Goal: Information Seeking & Learning: Check status

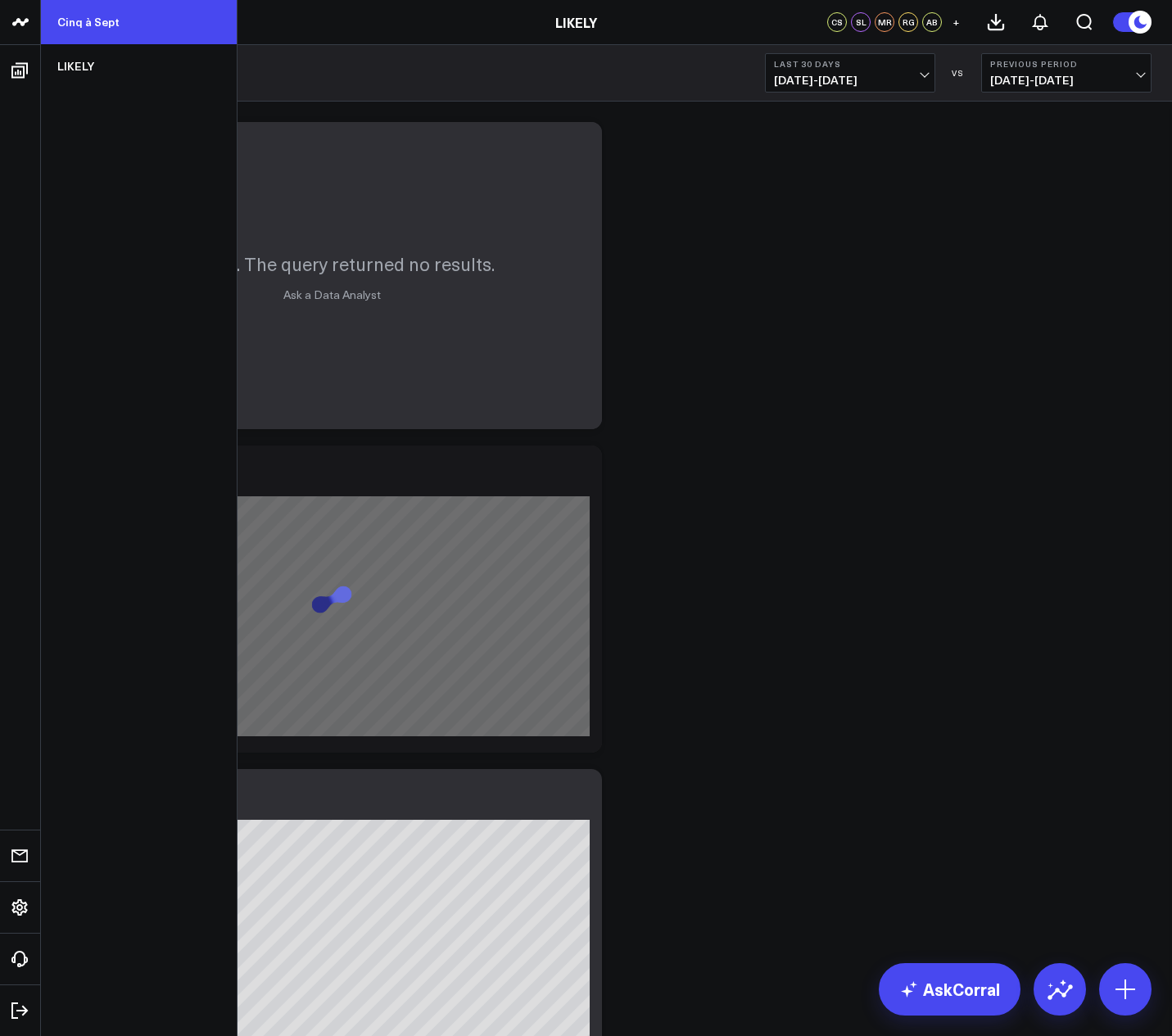
click at [131, 21] on link "Cinq à Sept" at bounding box center [138, 22] width 196 height 44
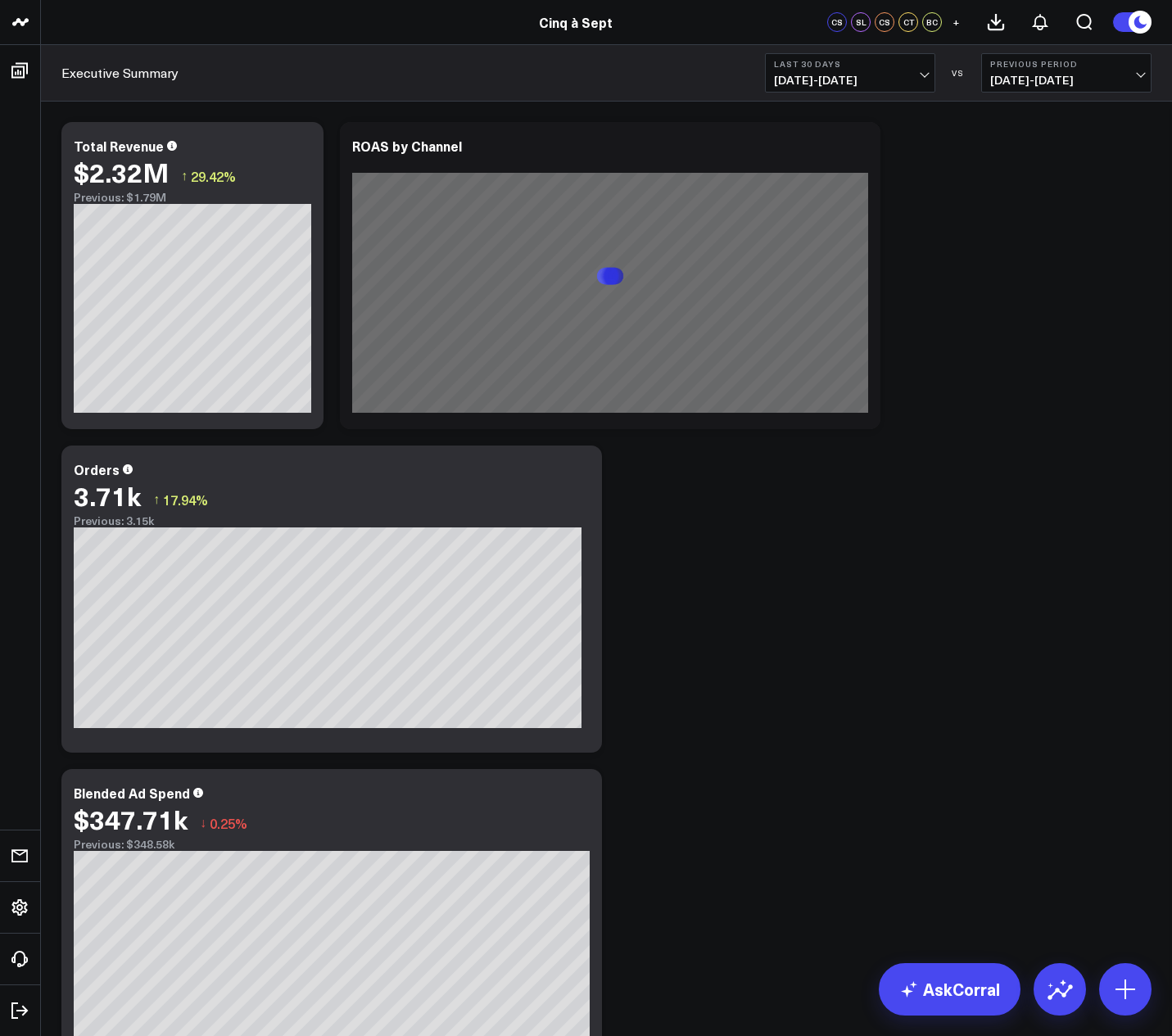
click at [924, 77] on span "[DATE] - [DATE]" at bounding box center [850, 80] width 152 height 13
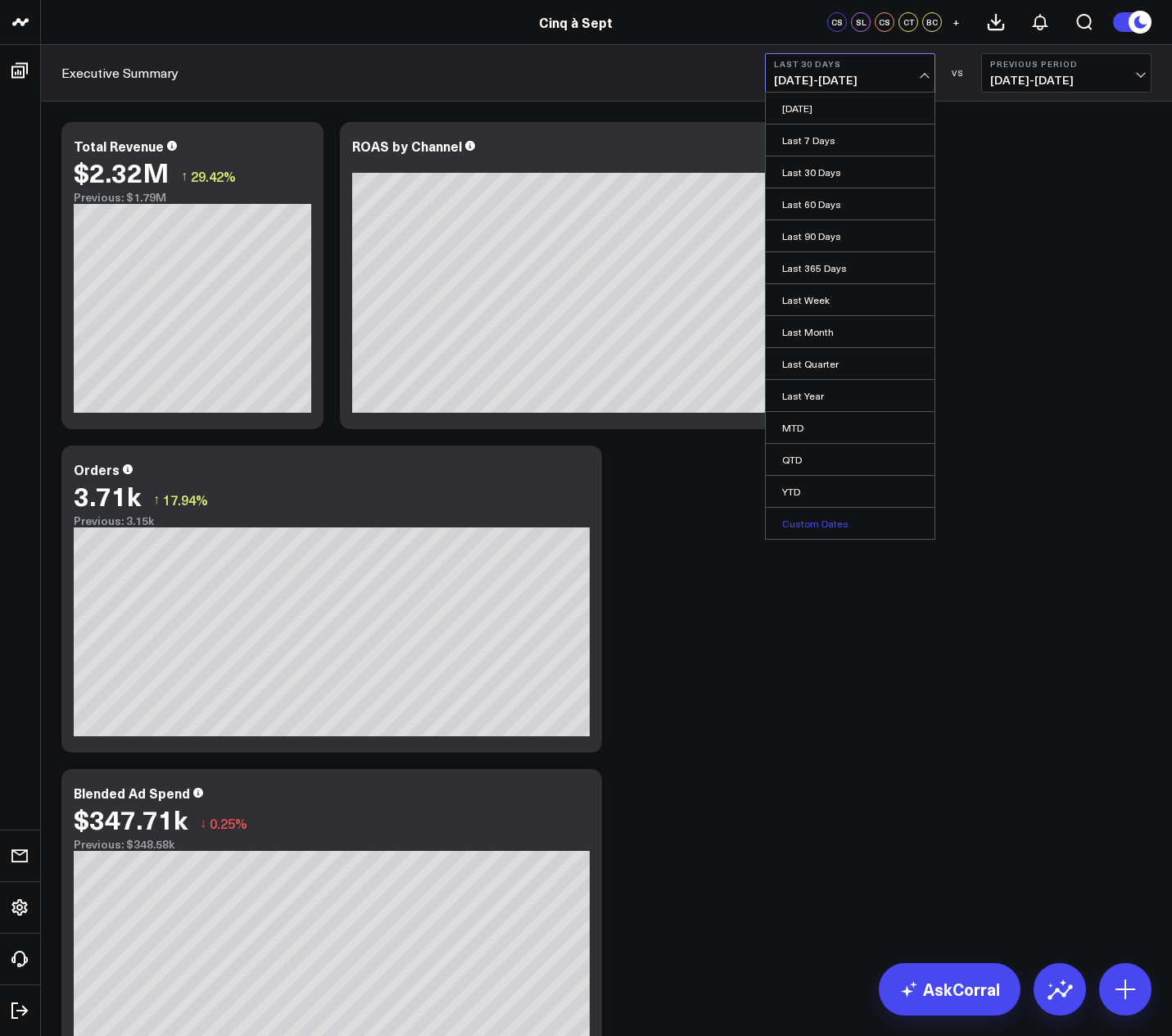
click at [827, 517] on link "Custom Dates" at bounding box center [850, 523] width 168 height 31
select select "8"
select select "2025"
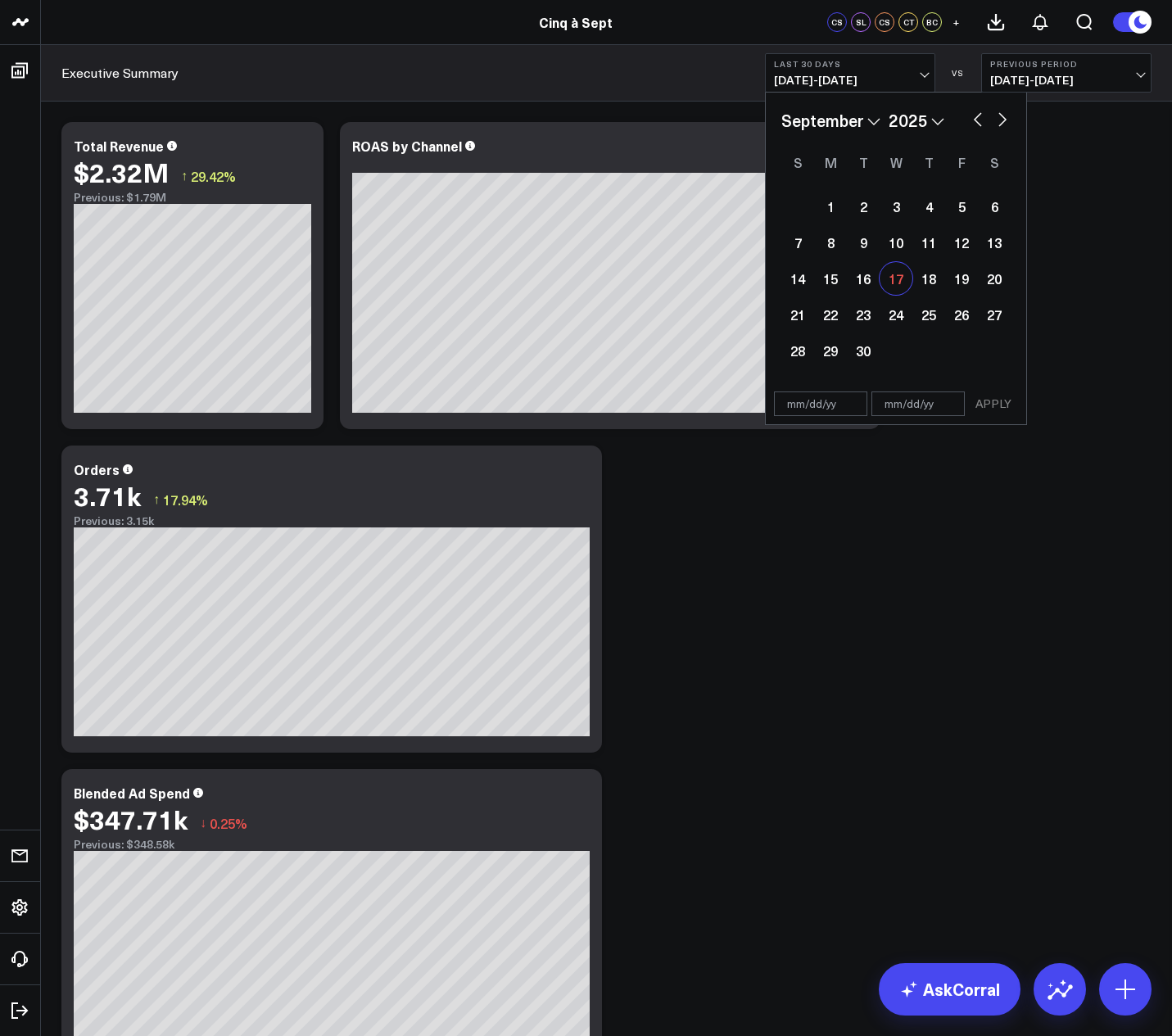
click at [892, 281] on div "17" at bounding box center [895, 278] width 33 height 33
type input "[DATE]"
select select "8"
select select "2025"
click at [897, 281] on div "17" at bounding box center [895, 278] width 33 height 33
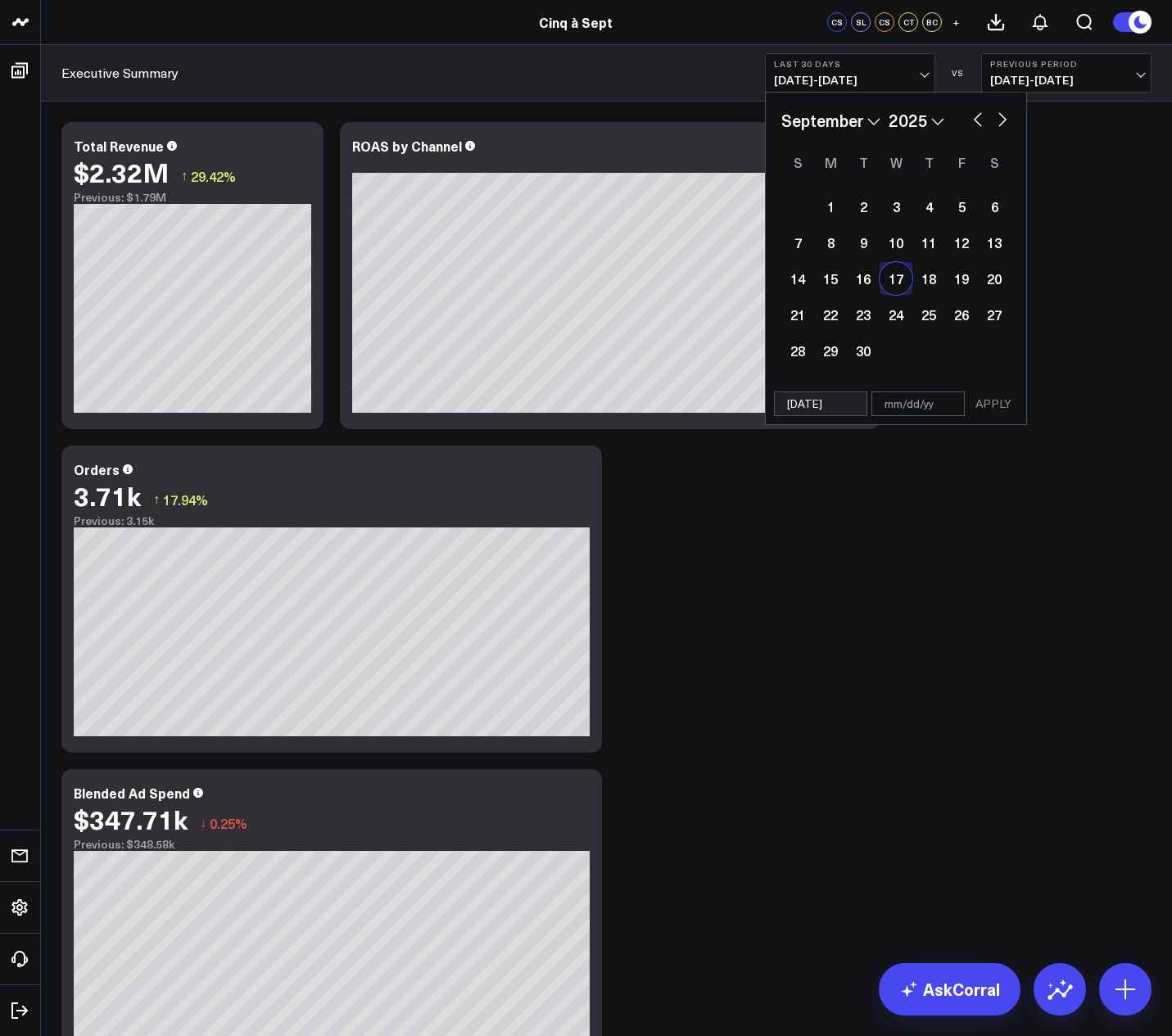
select select "8"
select select "2025"
type input "[DATE]"
click at [897, 281] on div "17" at bounding box center [895, 278] width 33 height 33
select select "8"
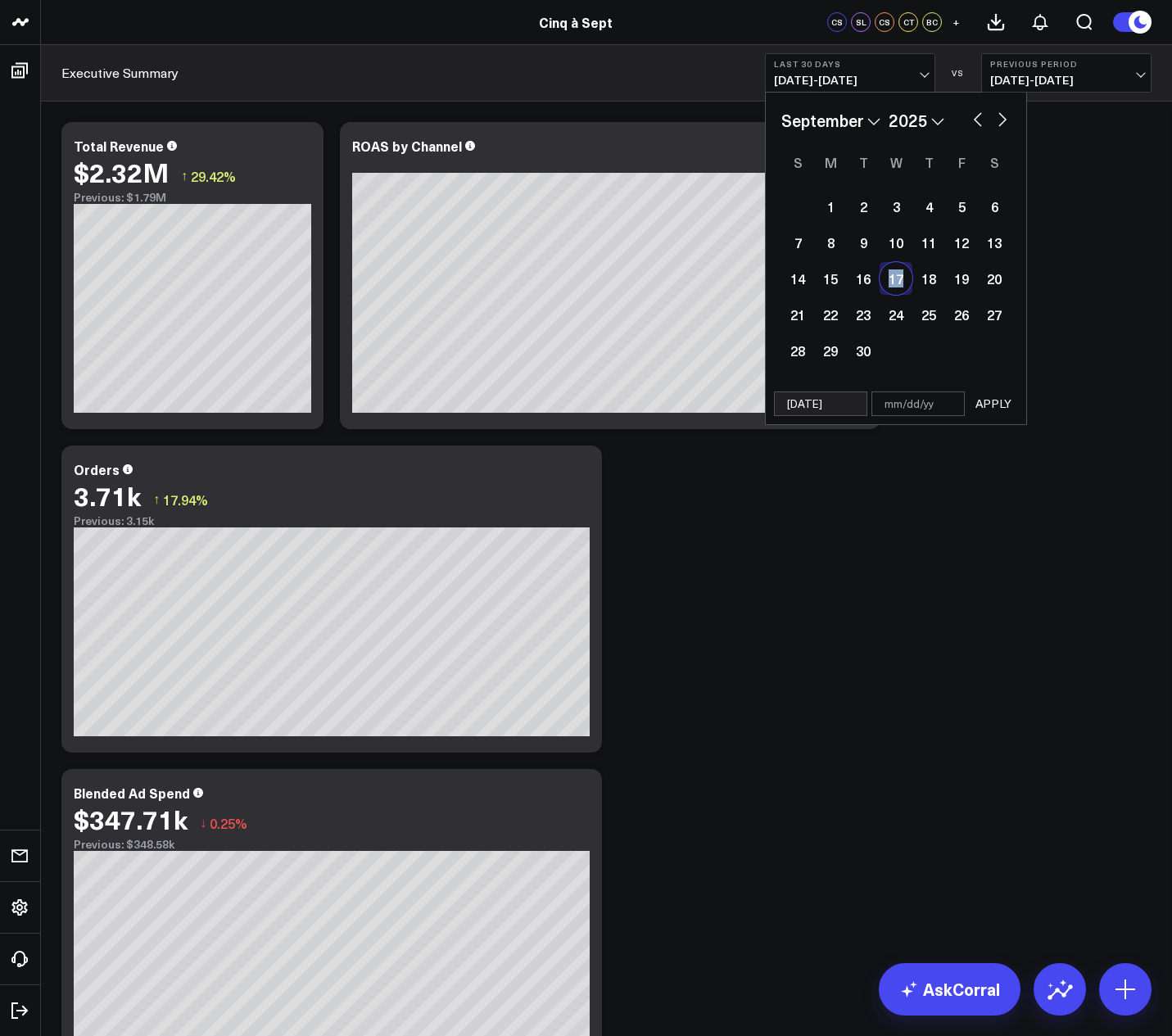
select select "2025"
click at [897, 281] on div "17" at bounding box center [895, 278] width 33 height 33
type input "[DATE]"
select select "8"
select select "2025"
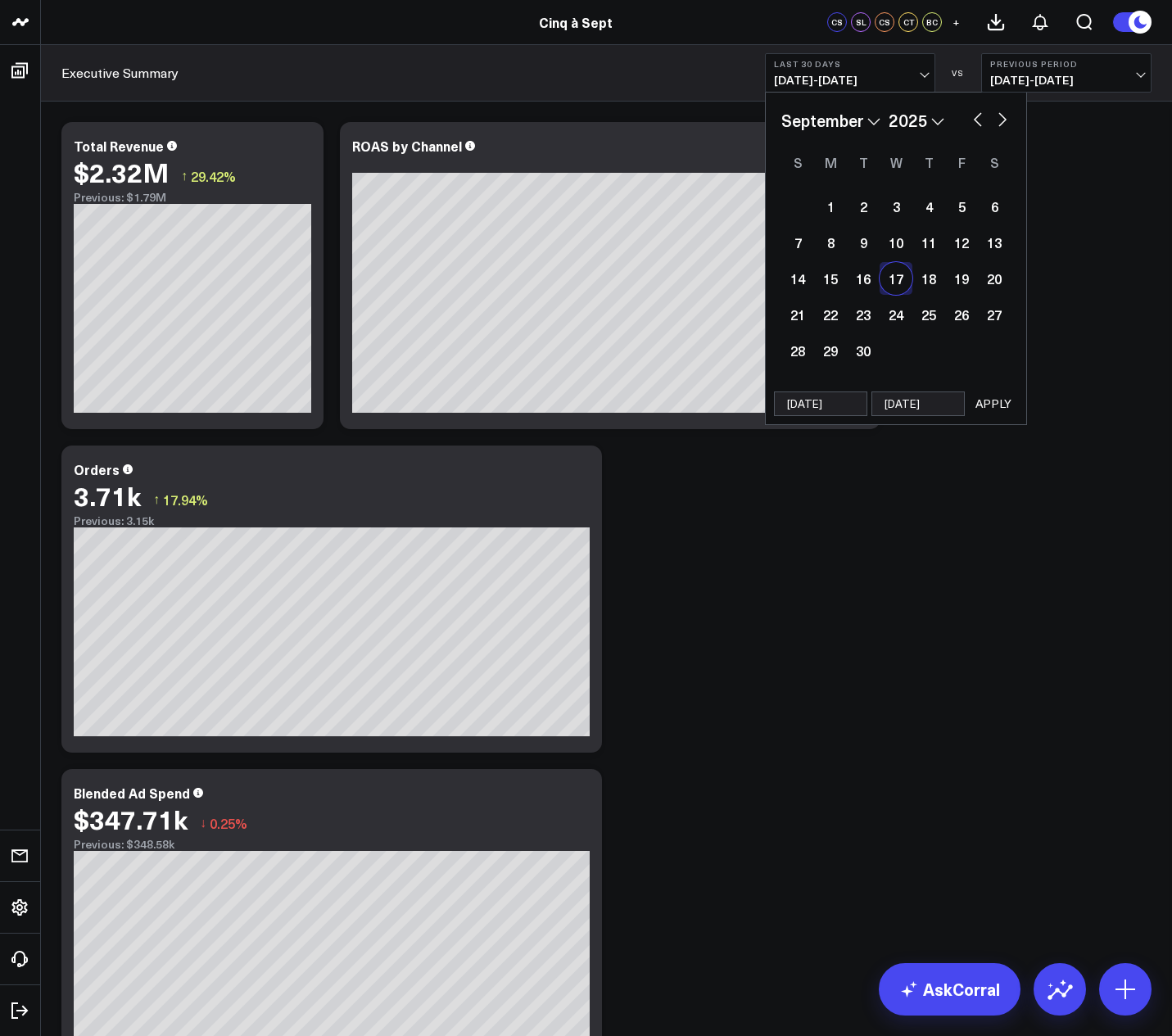
click at [897, 281] on div "17" at bounding box center [895, 278] width 33 height 33
select select "8"
select select "2025"
click at [897, 281] on div "17" at bounding box center [895, 278] width 33 height 33
type input "[DATE]"
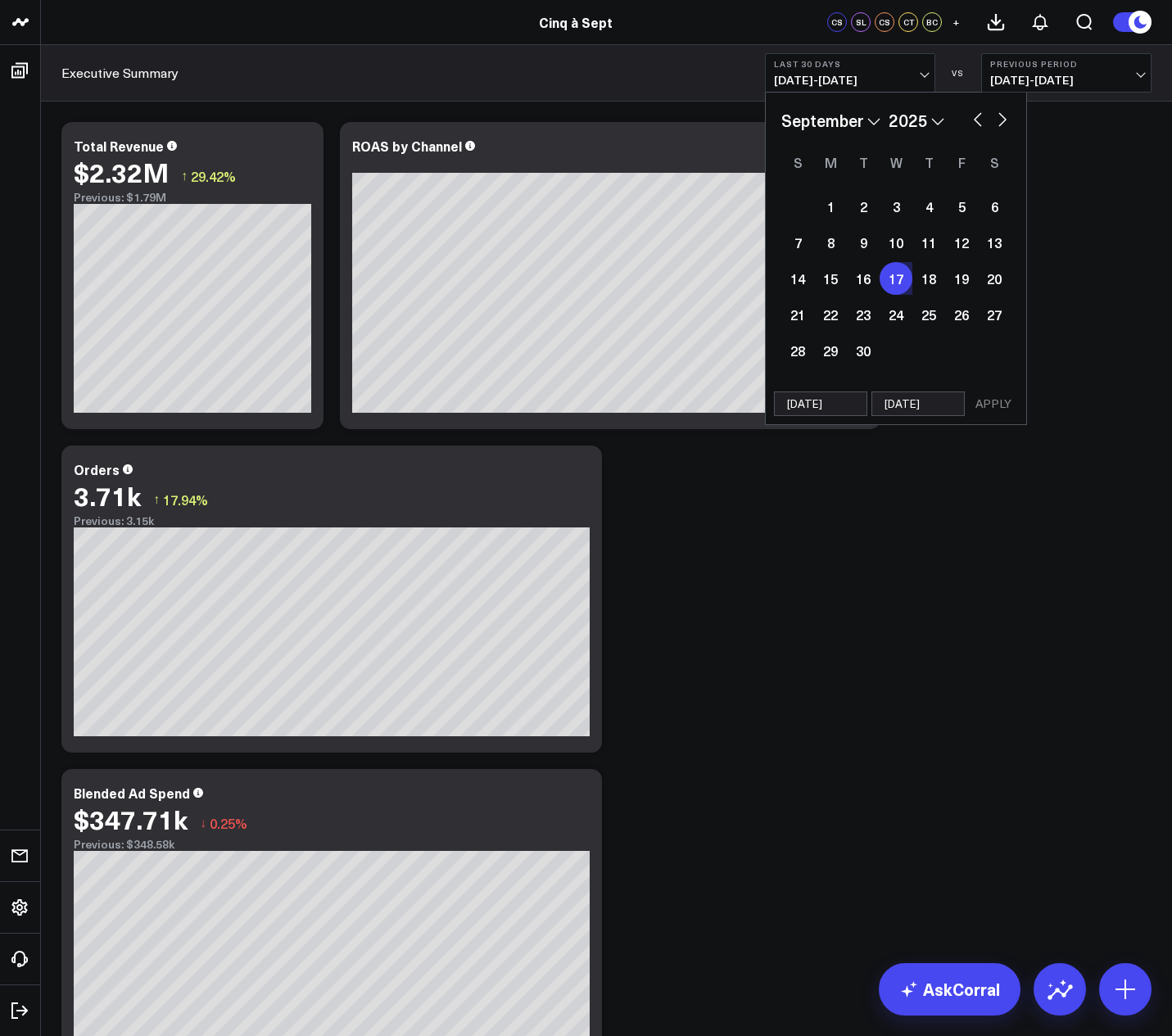
select select "8"
select select "2025"
click at [994, 400] on button "APPLY" at bounding box center [993, 404] width 49 height 25
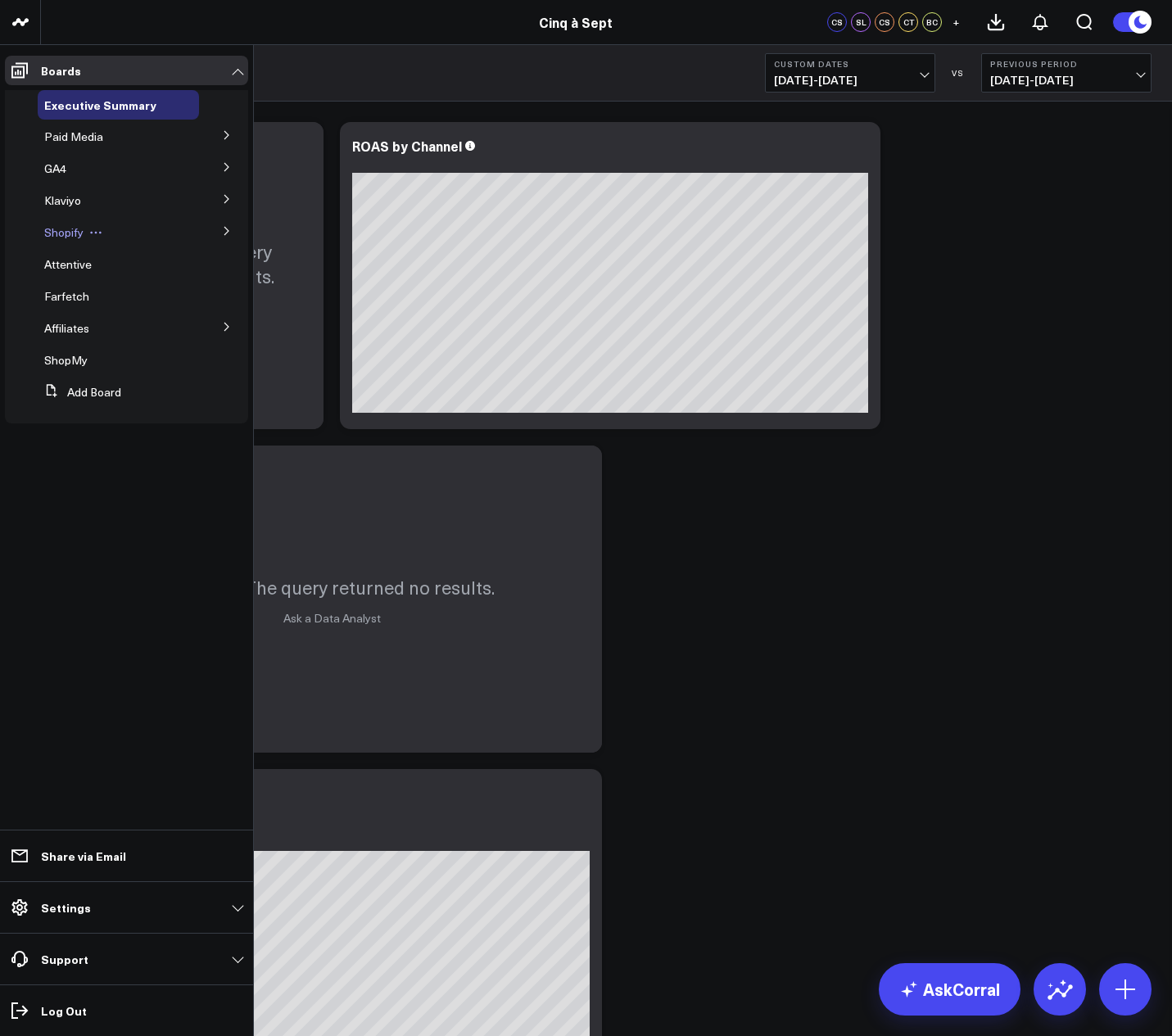
click at [66, 237] on span "Shopify" at bounding box center [64, 232] width 40 height 15
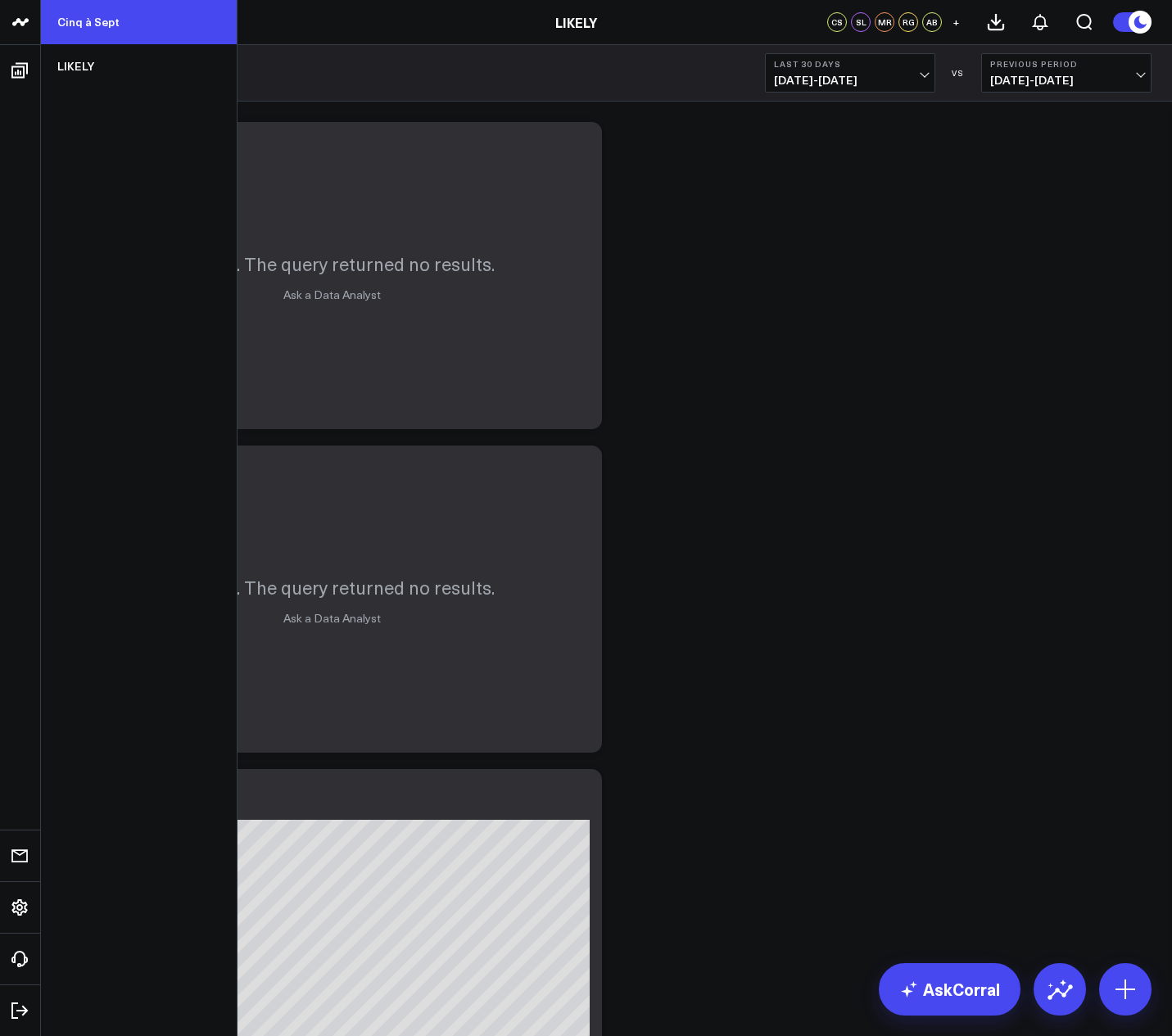
click at [82, 27] on link "Cinq à Sept" at bounding box center [138, 22] width 196 height 44
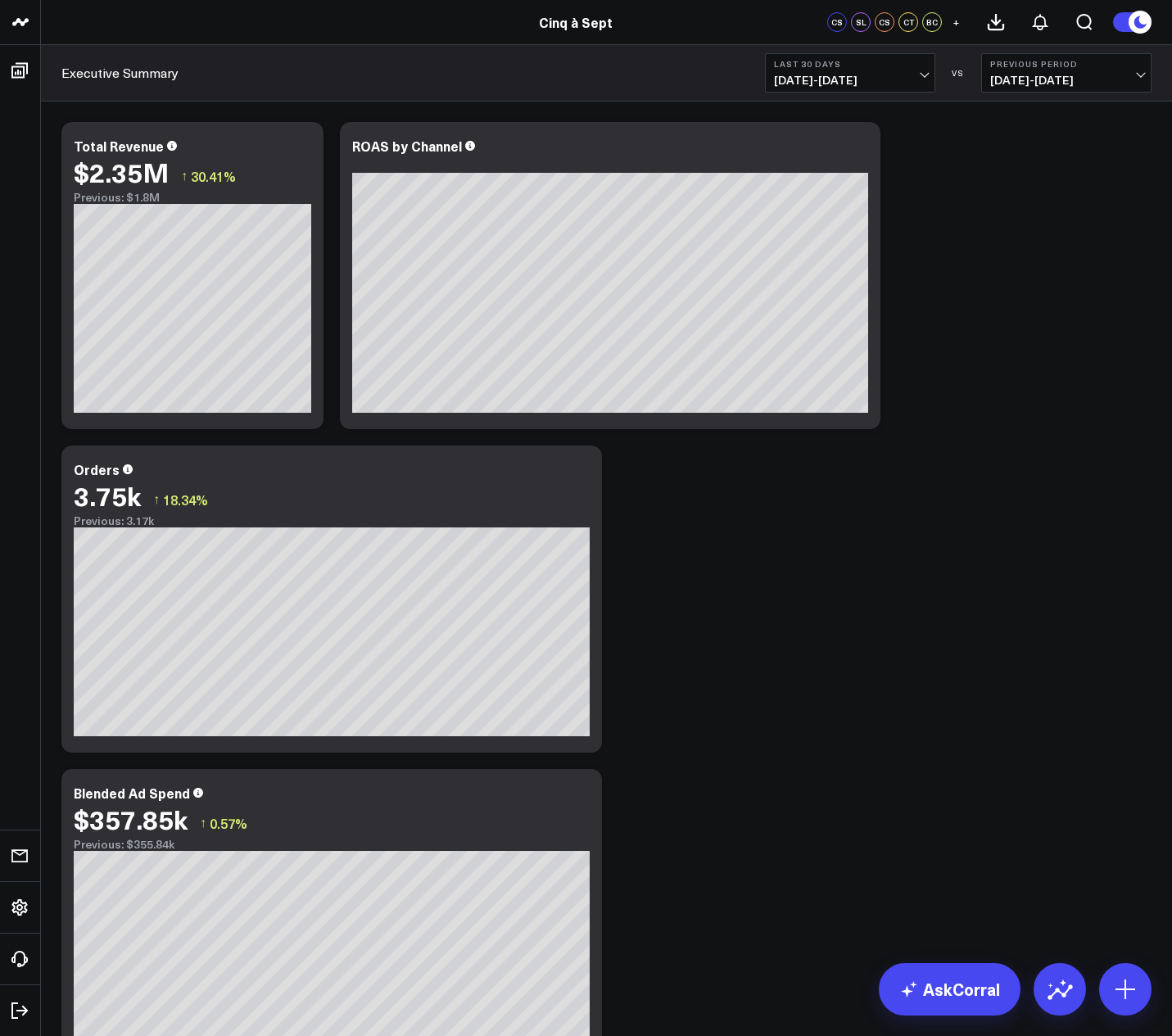
click at [921, 79] on span "[DATE] - [DATE]" at bounding box center [850, 80] width 152 height 13
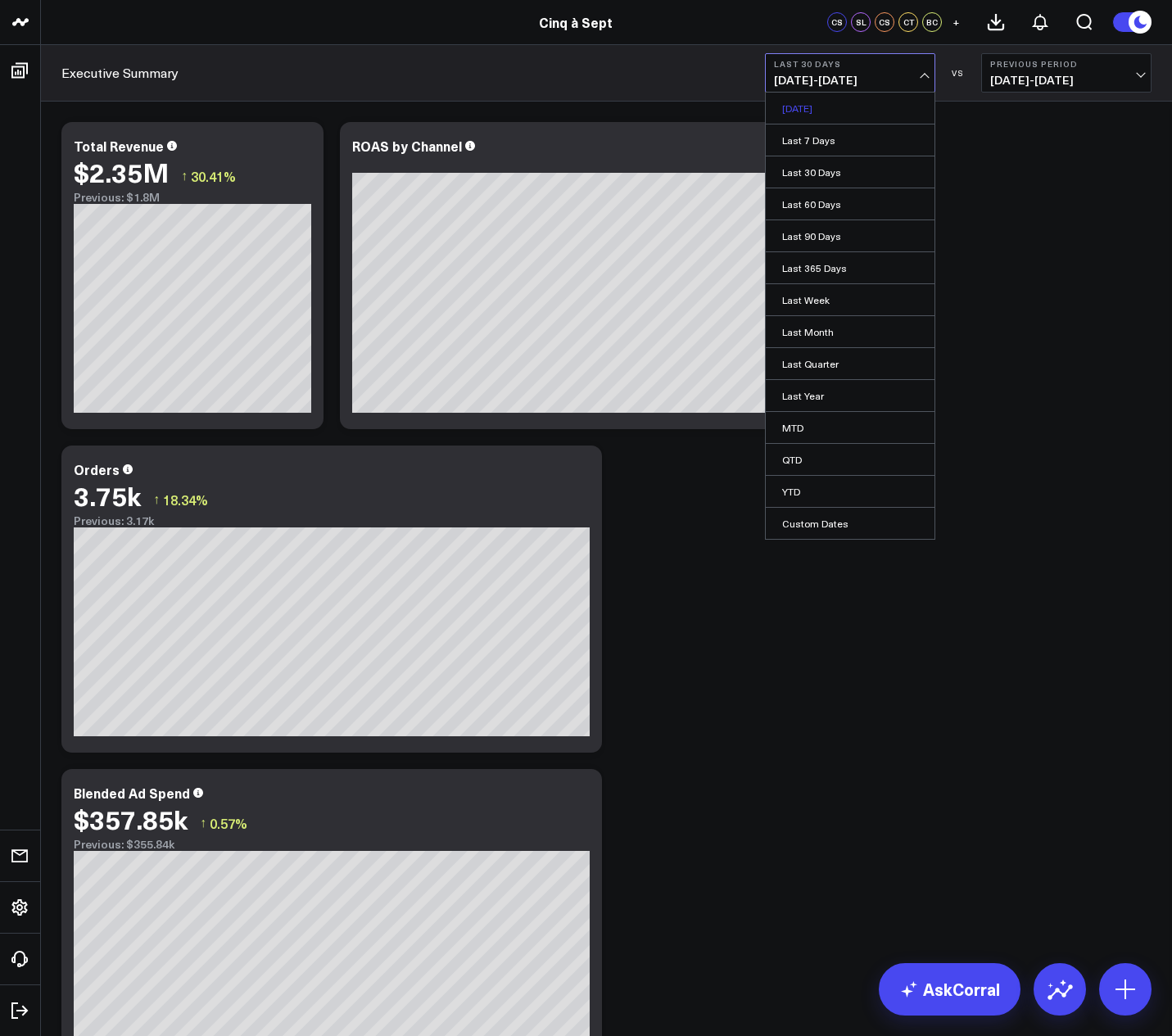
click at [870, 110] on link "[DATE]" at bounding box center [850, 108] width 168 height 31
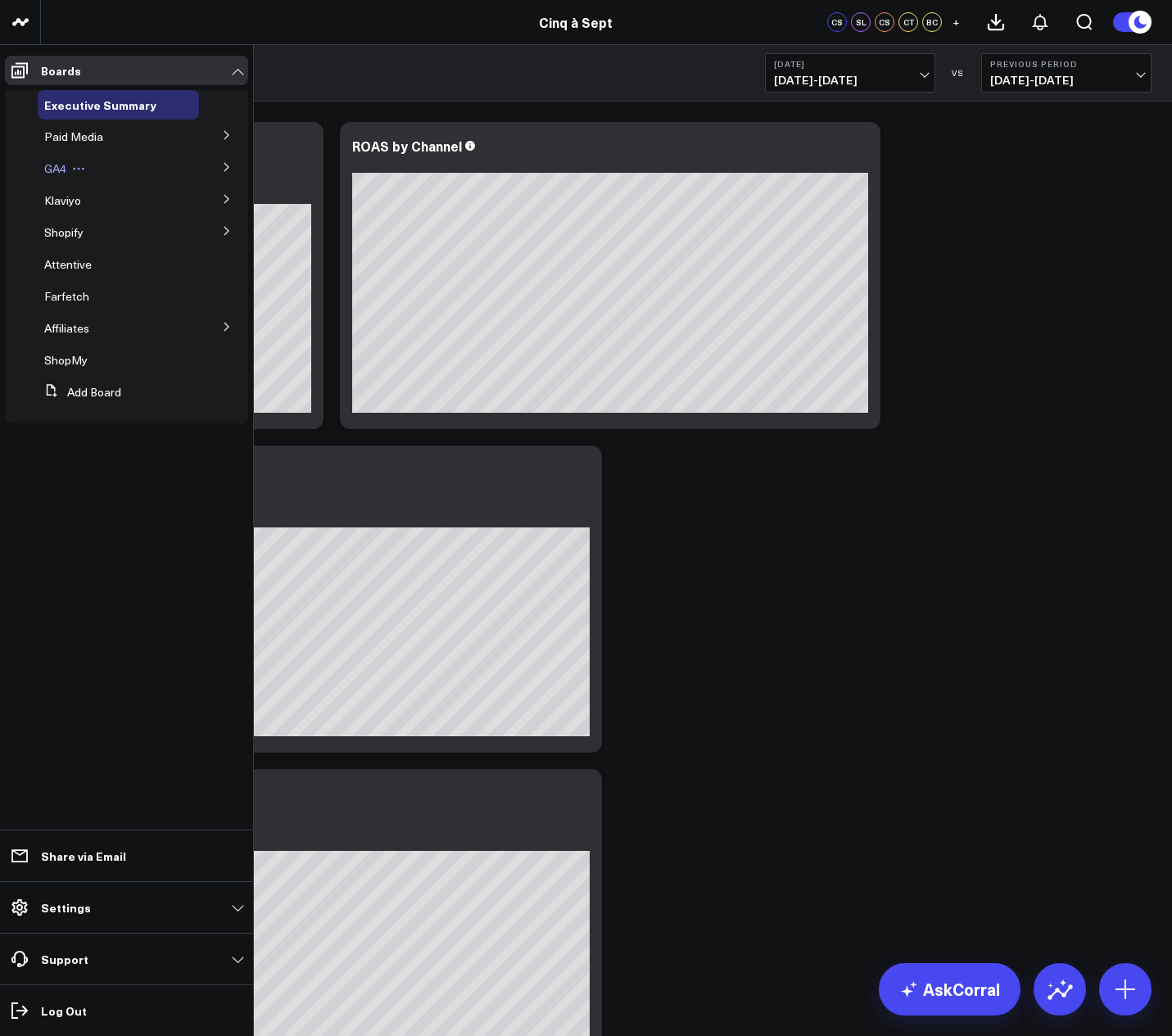
click at [61, 170] on span "GA4" at bounding box center [55, 168] width 22 height 15
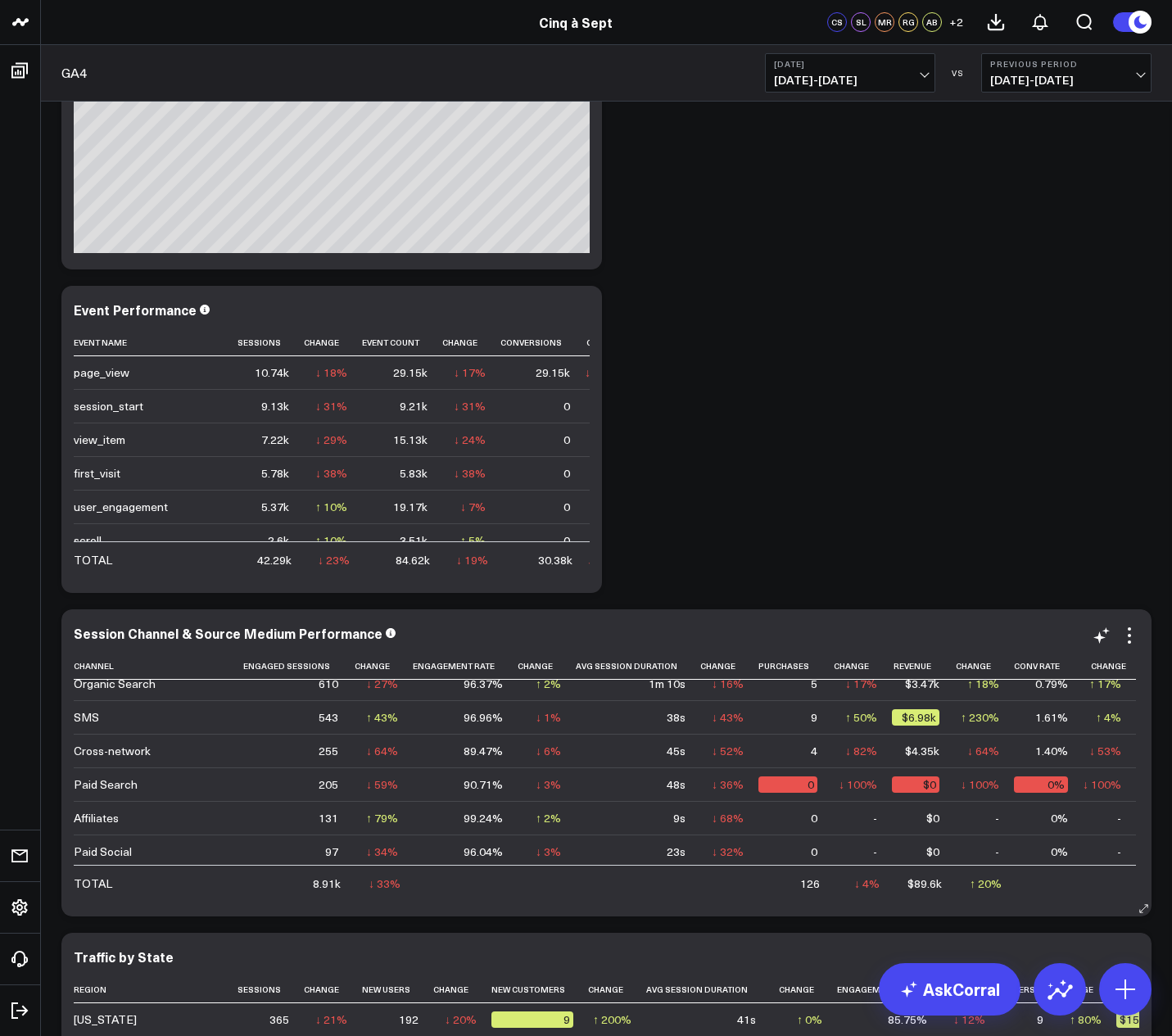
scroll to position [214, 297]
click at [890, 307] on div "Modify via AI Copy link to widget Ask support Remove Create linked copy Executi…" at bounding box center [606, 600] width 1106 height 2587
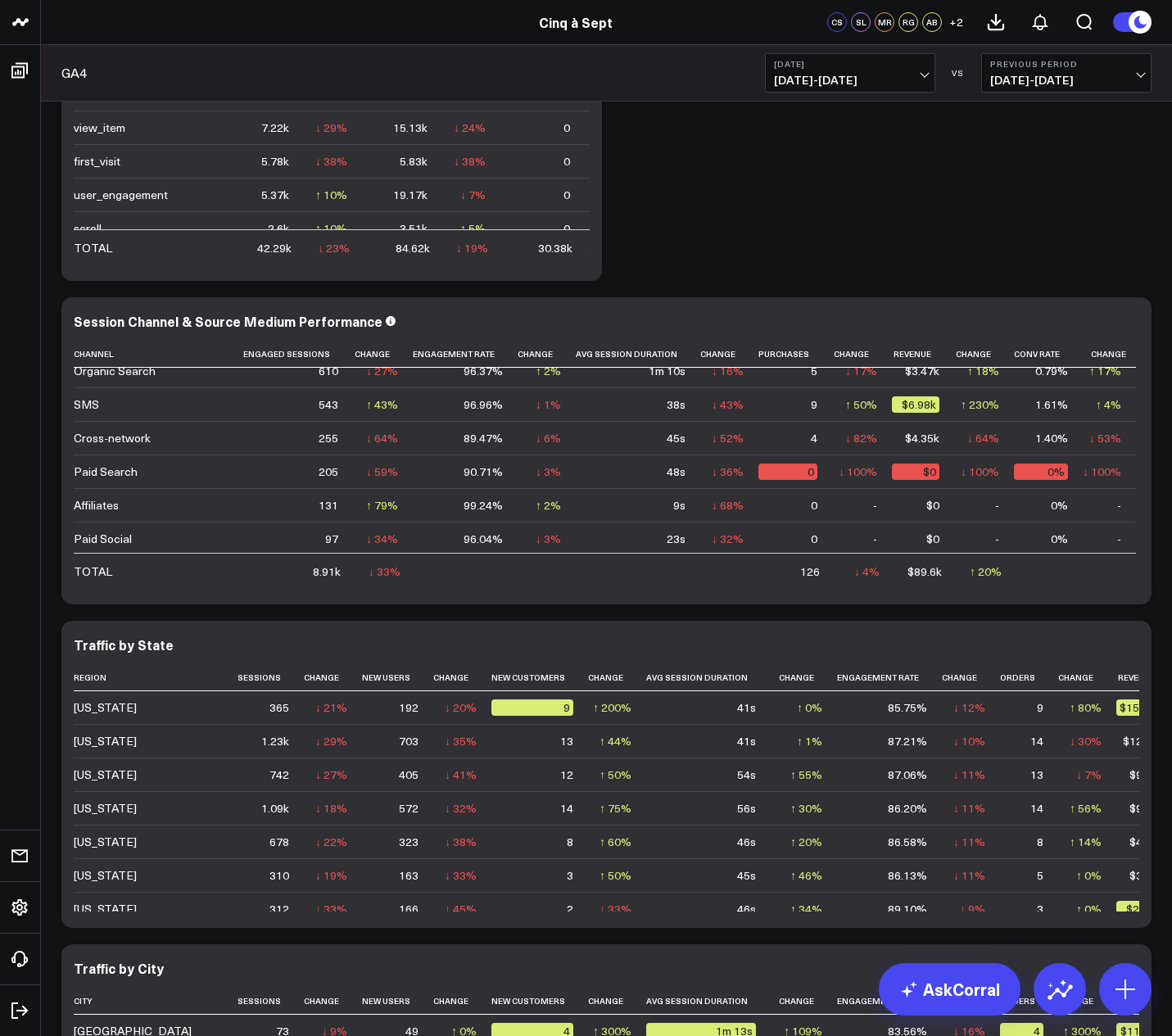
scroll to position [0, 0]
